Goal: Information Seeking & Learning: Compare options

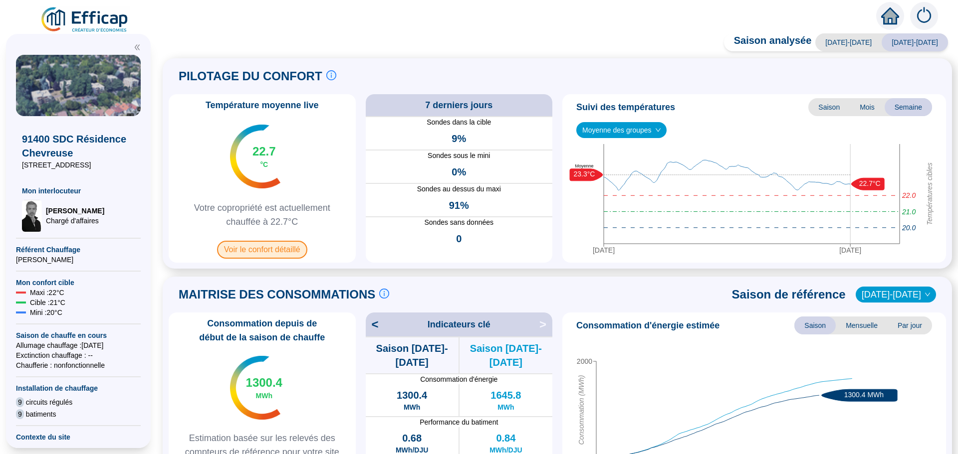
click at [273, 252] on span "Voir le confort détaillé" at bounding box center [262, 250] width 90 height 18
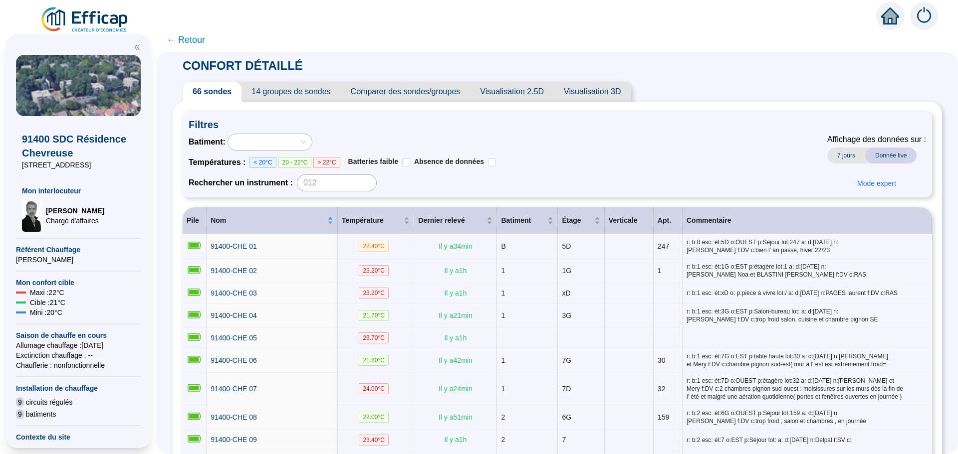
click at [433, 89] on span "Comparer des sondes/groupes" at bounding box center [406, 92] width 130 height 20
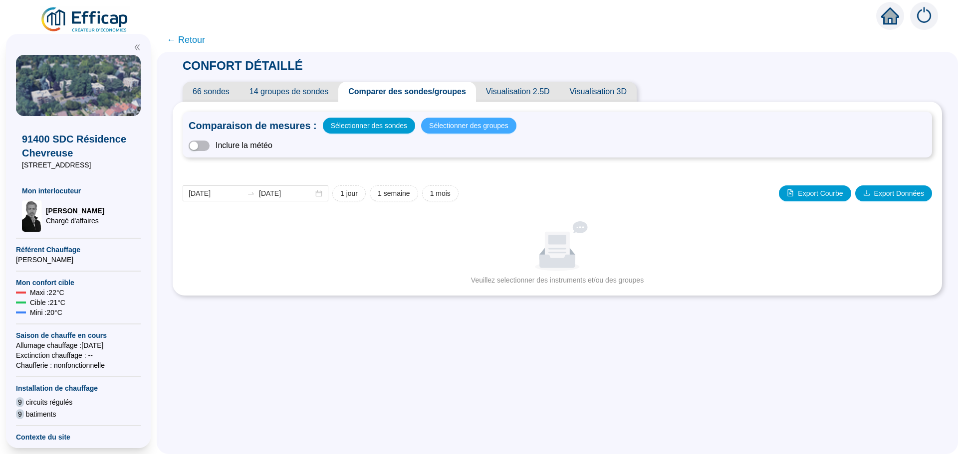
click at [453, 127] on span "Sélectionner des groupes" at bounding box center [468, 126] width 79 height 14
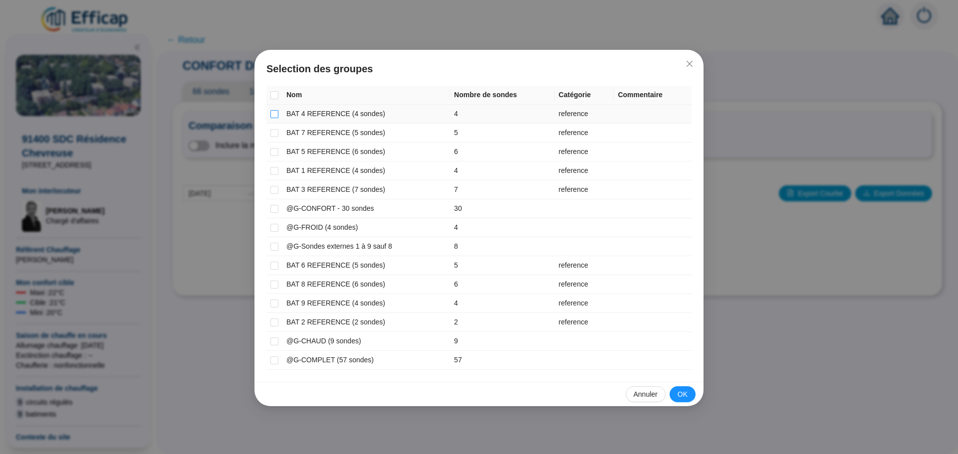
click at [273, 116] on input "checkbox" at bounding box center [274, 114] width 8 height 8
checkbox input "true"
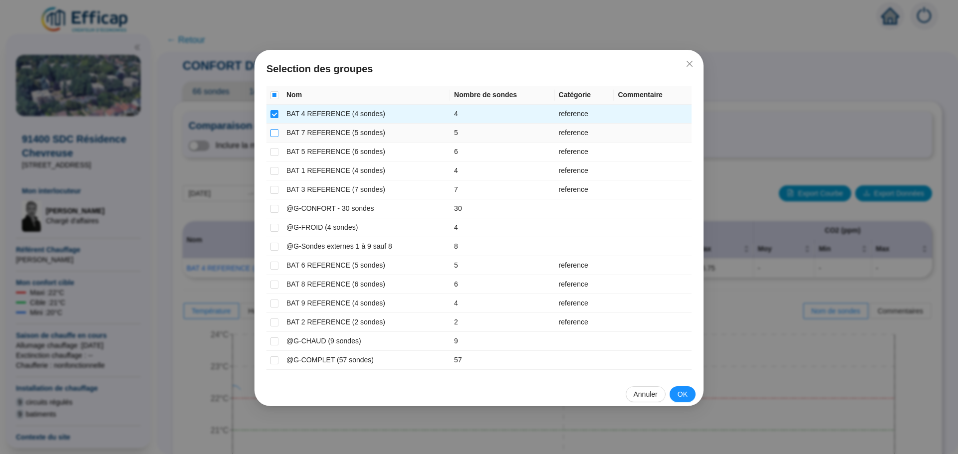
click at [273, 133] on input "checkbox" at bounding box center [274, 133] width 8 height 8
checkbox input "true"
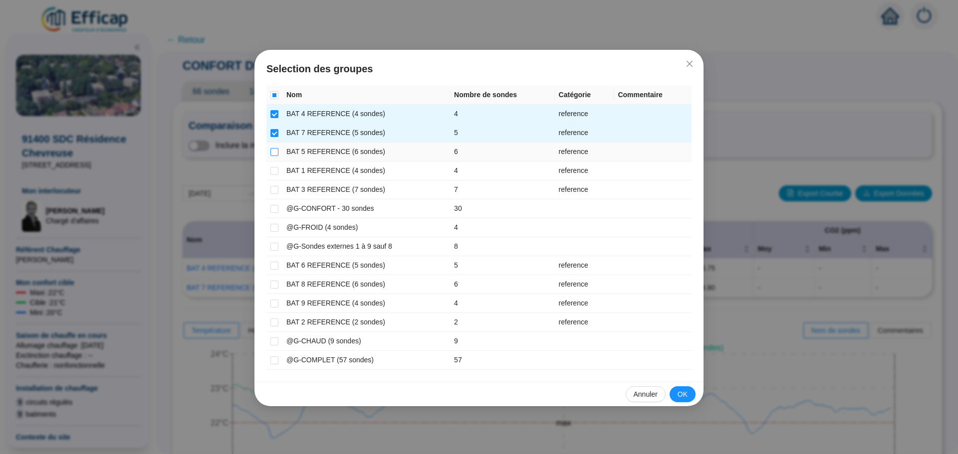
click at [275, 150] on input "checkbox" at bounding box center [274, 152] width 8 height 8
checkbox input "true"
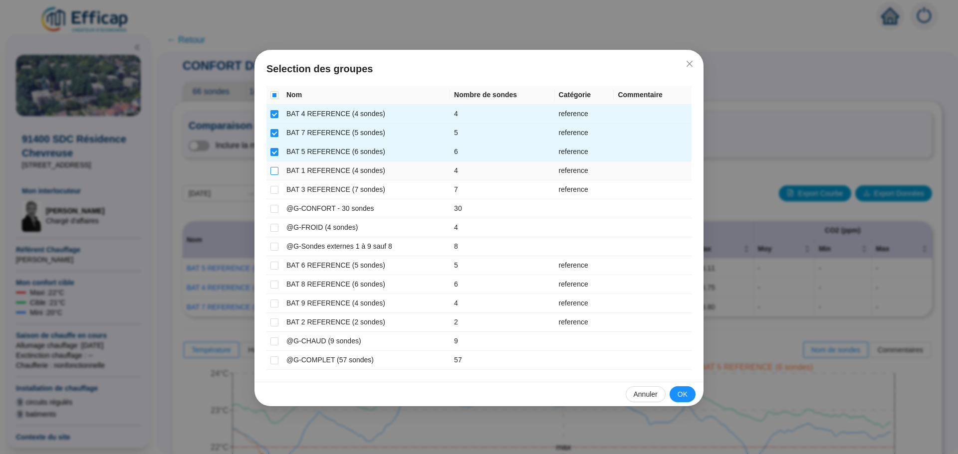
click at [275, 171] on input "checkbox" at bounding box center [274, 171] width 8 height 8
checkbox input "true"
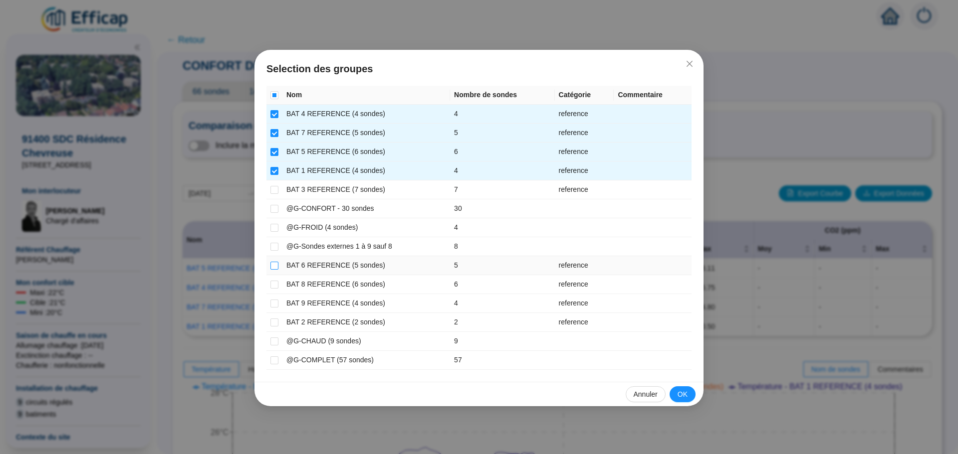
click at [276, 262] on input "checkbox" at bounding box center [274, 266] width 8 height 8
checkbox input "true"
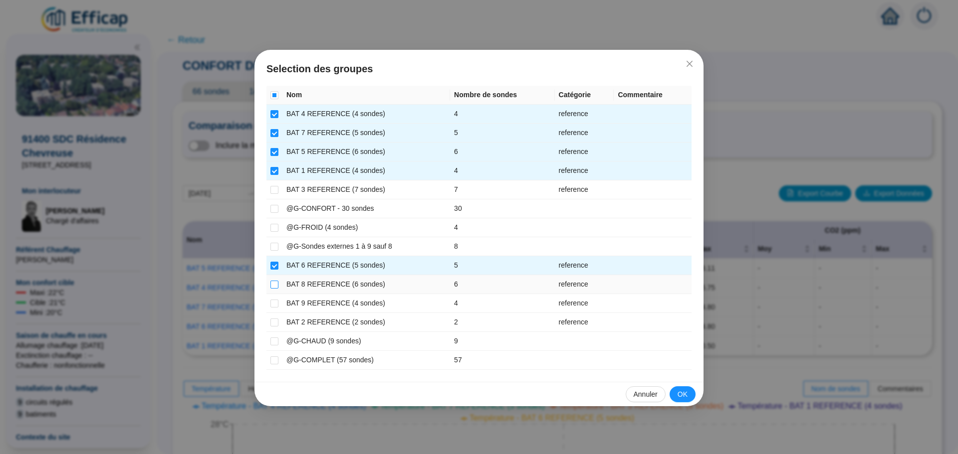
click at [273, 286] on input "checkbox" at bounding box center [274, 285] width 8 height 8
checkbox input "true"
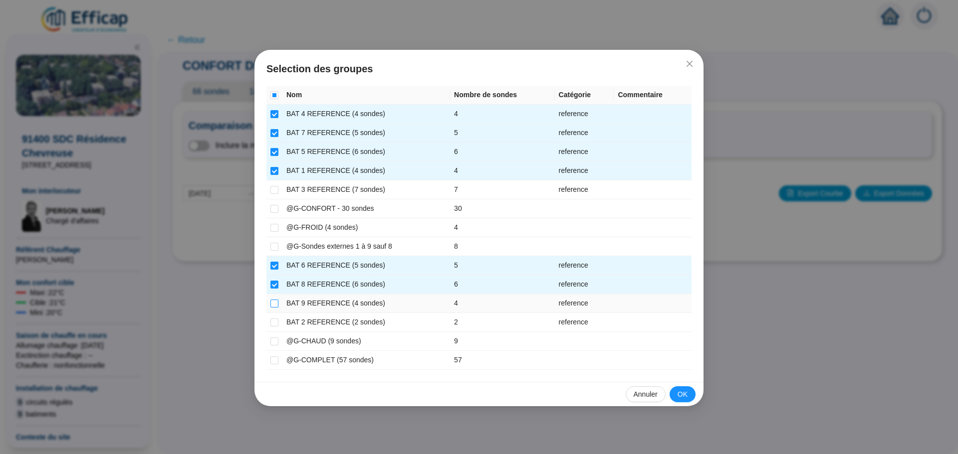
click at [276, 304] on input "checkbox" at bounding box center [274, 304] width 8 height 8
checkbox input "true"
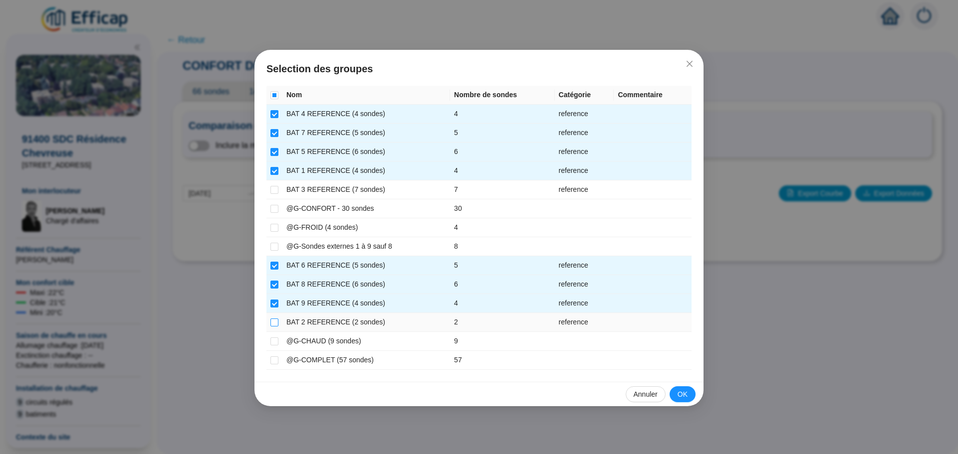
click at [277, 322] on input "checkbox" at bounding box center [274, 323] width 8 height 8
checkbox input "true"
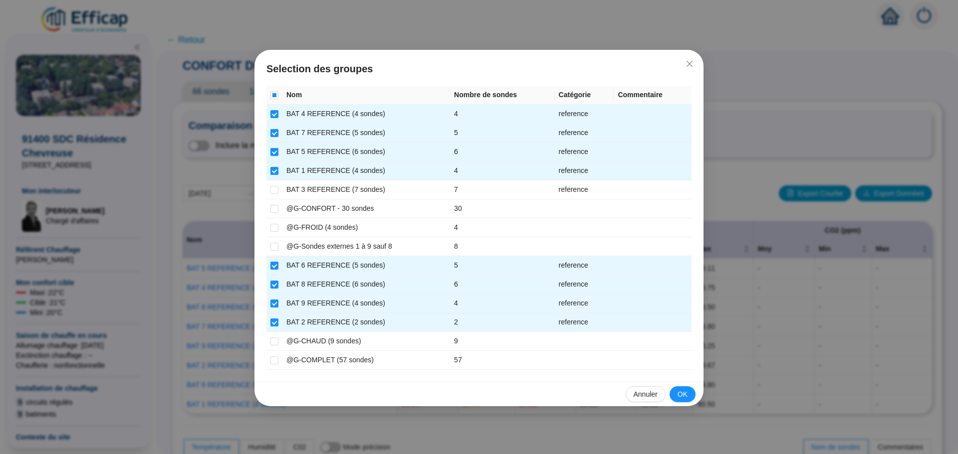
click at [687, 390] on button "OK" at bounding box center [682, 395] width 26 height 16
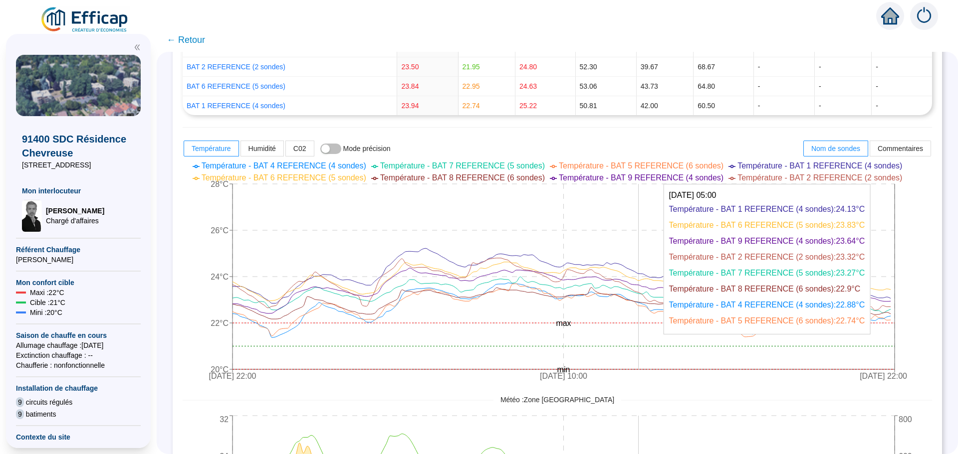
scroll to position [299, 0]
